Goal: Check status: Check status

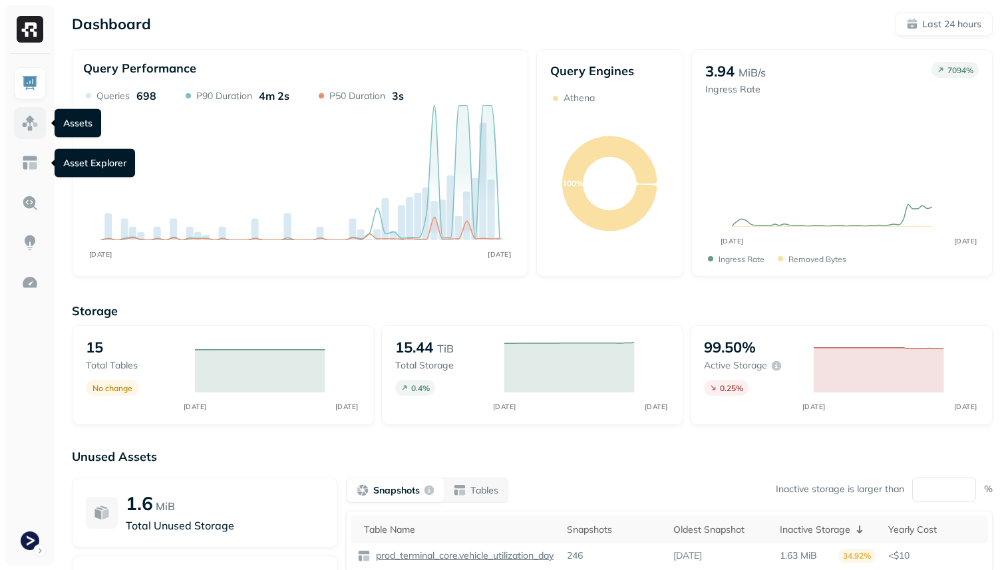
click at [32, 126] on img at bounding box center [29, 122] width 17 height 17
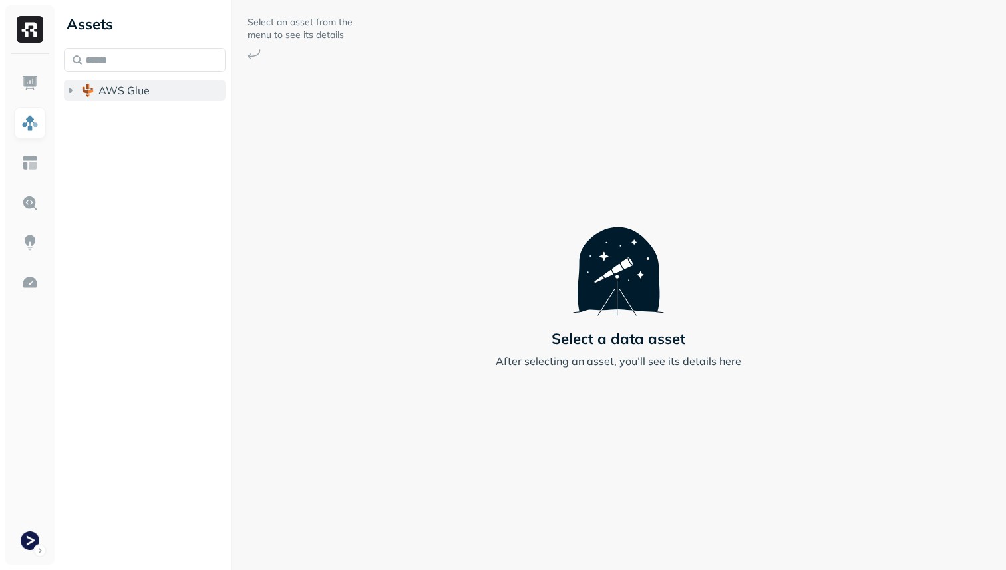
click at [108, 88] on span "AWS Glue" at bounding box center [123, 90] width 51 height 13
click at [135, 118] on span "prod_terminal_core" at bounding box center [160, 115] width 96 height 13
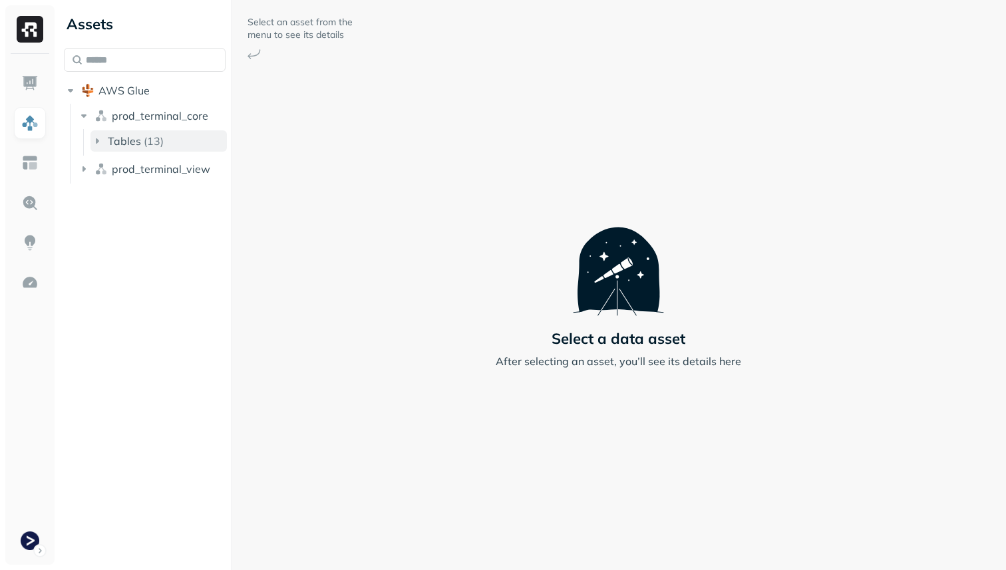
click at [150, 142] on p "( 13 )" at bounding box center [154, 140] width 20 height 13
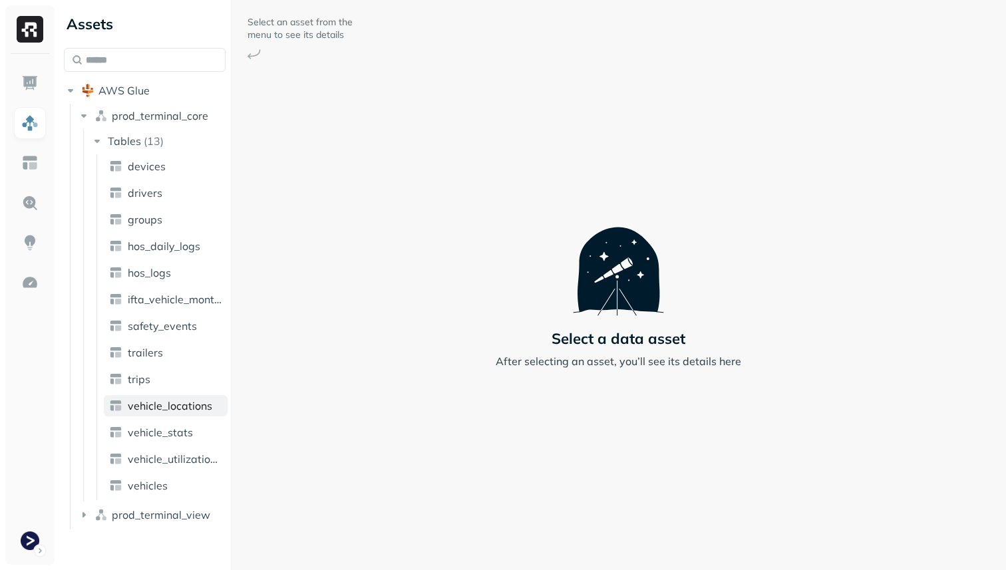
click at [200, 408] on span "vehicle_locations" at bounding box center [170, 405] width 84 height 13
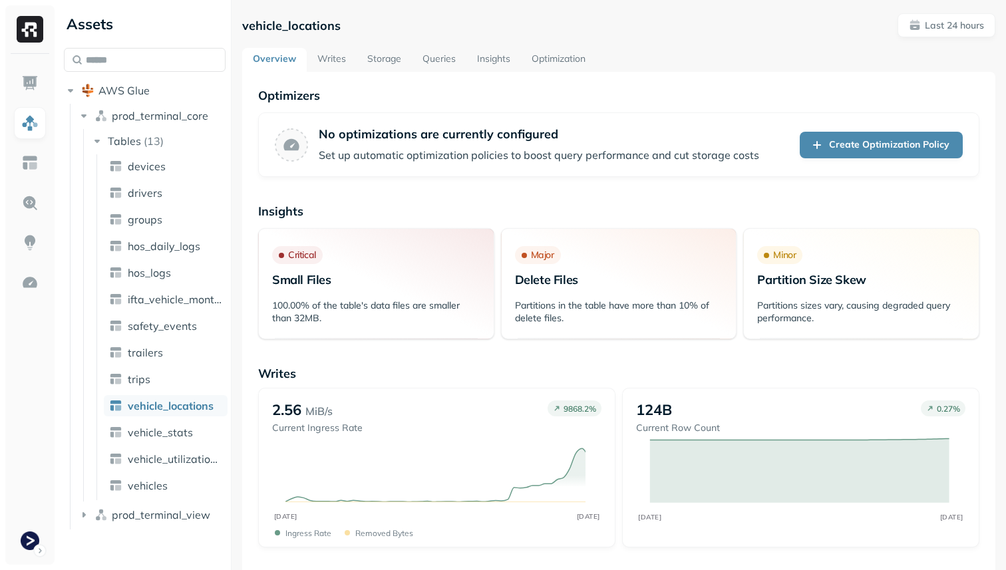
click at [383, 60] on link "Storage" at bounding box center [384, 60] width 55 height 24
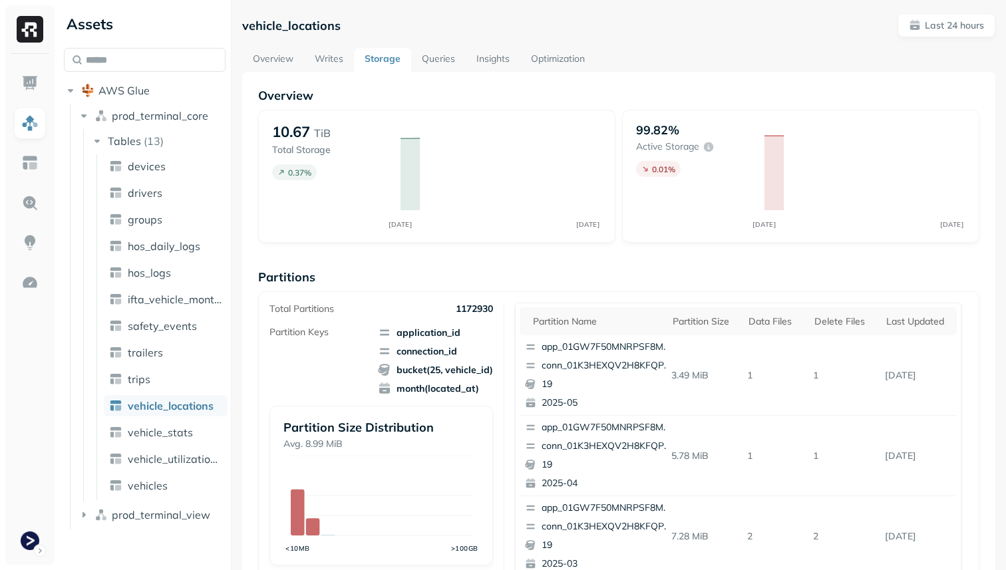
click at [390, 56] on link "Storage" at bounding box center [382, 60] width 57 height 24
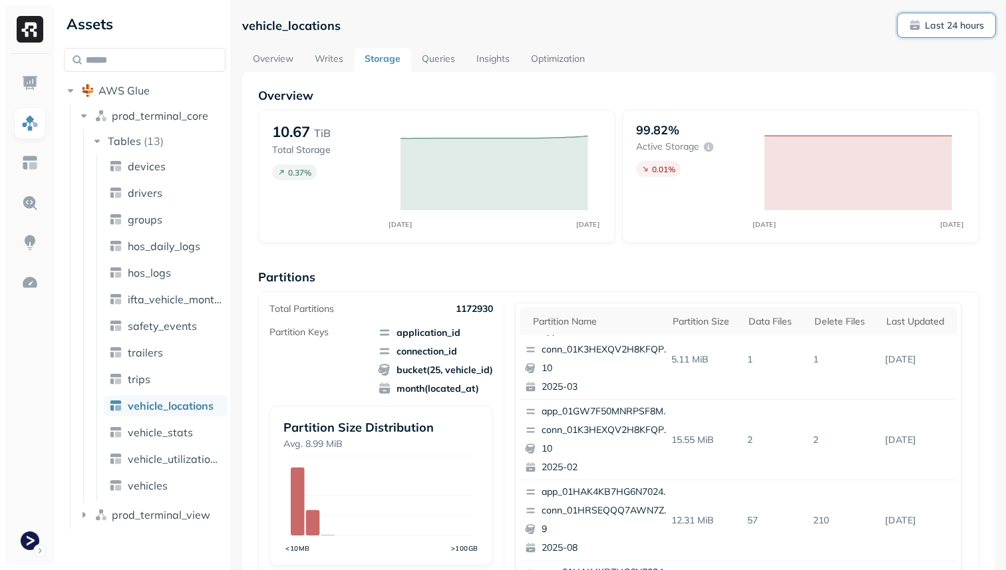
click at [944, 19] on p "Last 24 hours" at bounding box center [954, 25] width 59 height 13
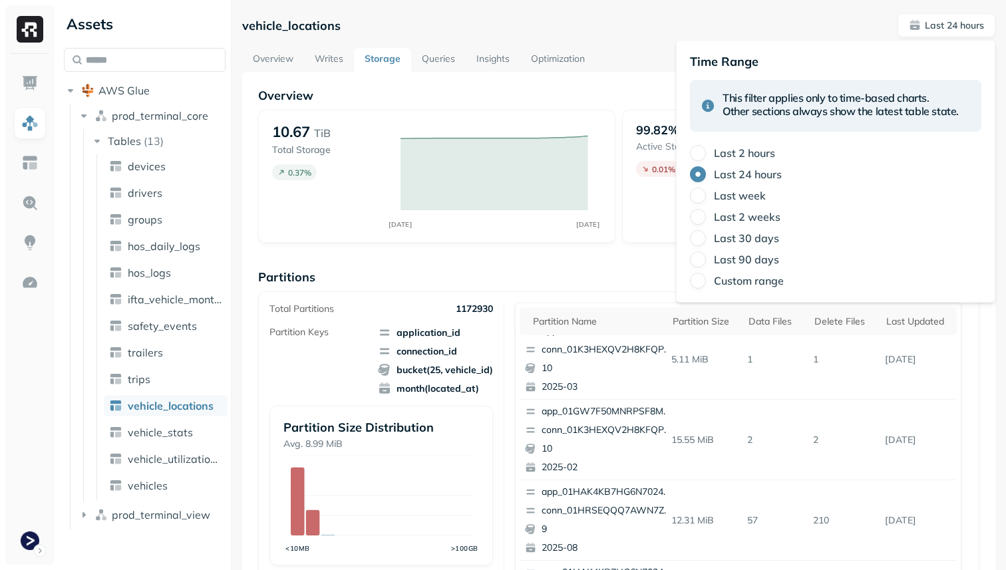
click at [787, 158] on div "Last 2 hours" at bounding box center [835, 153] width 291 height 16
click at [762, 153] on label "Last 2 hours" at bounding box center [744, 152] width 61 height 13
click at [706, 153] on button "Last 2 hours" at bounding box center [698, 153] width 16 height 16
